Goal: Task Accomplishment & Management: Use online tool/utility

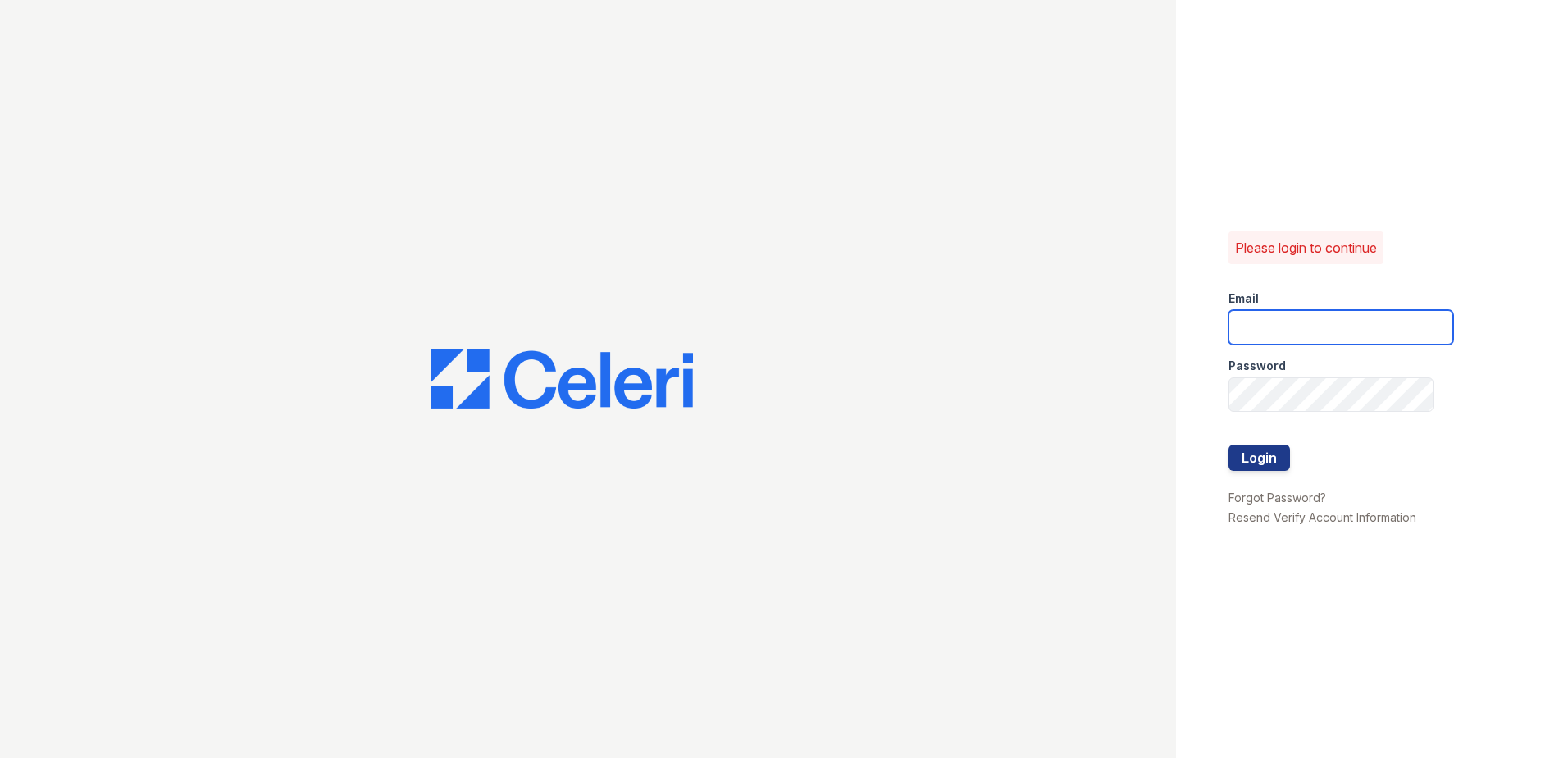
click at [1274, 324] on input "email" at bounding box center [1340, 327] width 225 height 35
type input "[EMAIL_ADDRESS][DOMAIN_NAME]"
click at [1249, 460] on button "Login" at bounding box center [1258, 458] width 62 height 26
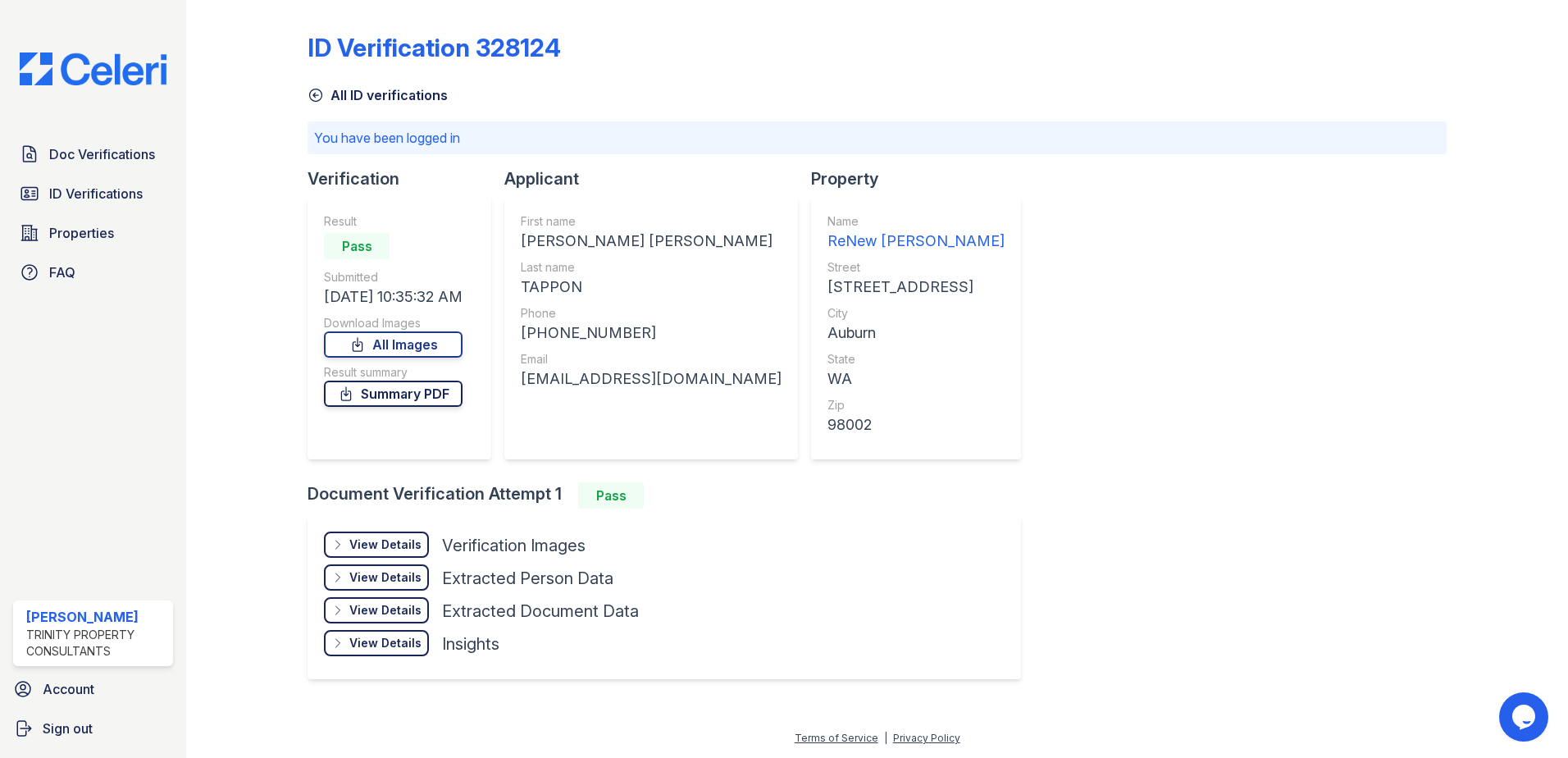
click at [416, 401] on link "Summary PDF" at bounding box center [393, 394] width 138 height 26
